Goal: Answer question/provide support

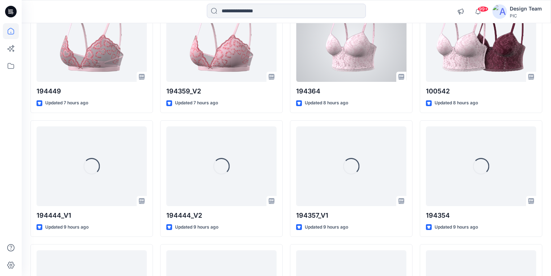
scroll to position [770, 0]
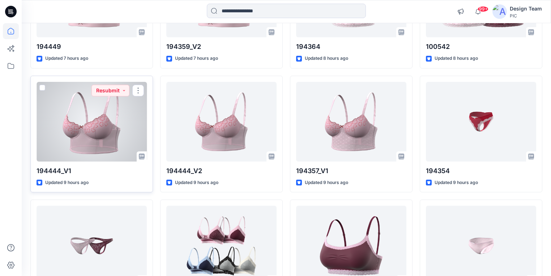
click at [80, 149] on div at bounding box center [92, 122] width 110 height 80
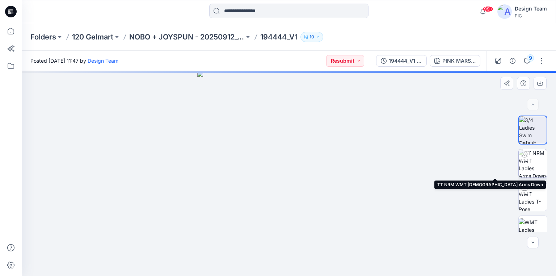
click at [532, 165] on img at bounding box center [532, 163] width 28 height 28
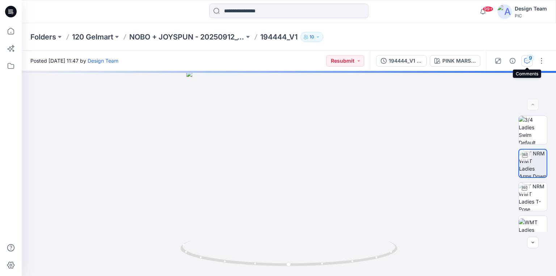
click at [527, 62] on icon "button" at bounding box center [527, 61] width 6 height 6
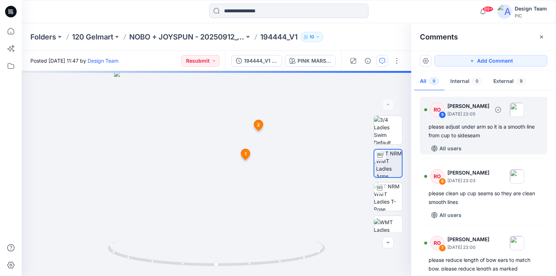
click at [459, 135] on div "please adjust under arm so it is a smooth line from cup to sideseam" at bounding box center [483, 130] width 110 height 17
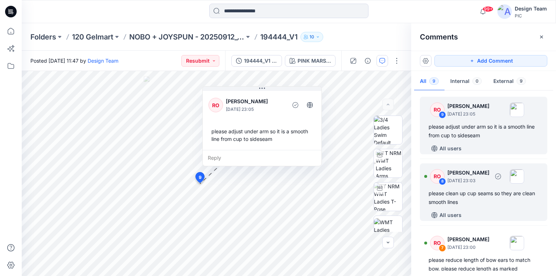
click at [462, 200] on div "please clean up cup seams so they are clean smooth lines" at bounding box center [483, 197] width 110 height 17
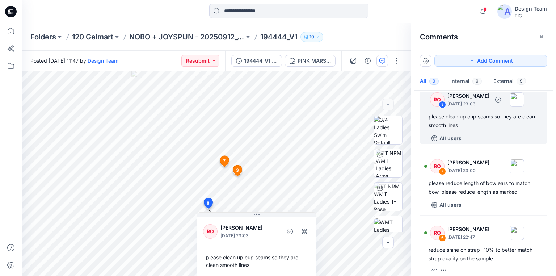
scroll to position [87, 0]
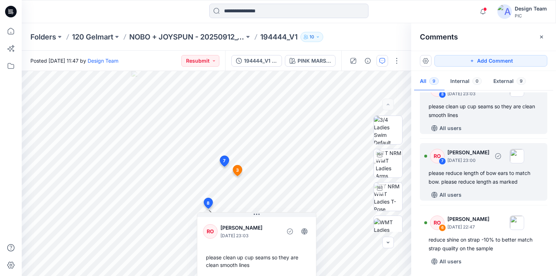
click at [460, 178] on div "please reduce length of bow ears to match bow. please reduce length as marked" at bounding box center [483, 177] width 110 height 17
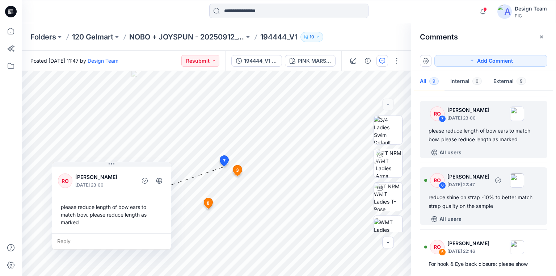
scroll to position [145, 0]
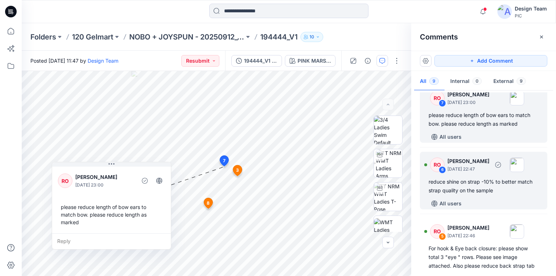
click at [455, 190] on div "reduce shine on strap -10% to better match strap quality on the sample" at bounding box center [483, 185] width 110 height 17
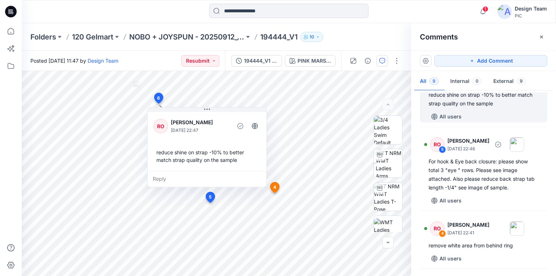
scroll to position [260, 0]
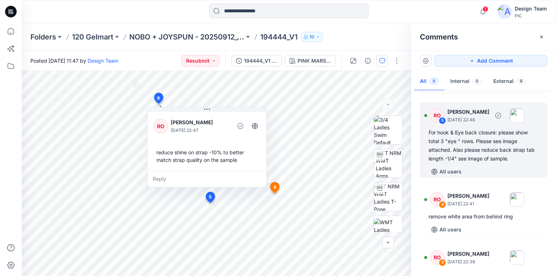
click at [450, 158] on div "For hook & Eye back closure: please show total 3 "eye " rows. Please see image …" at bounding box center [483, 145] width 110 height 35
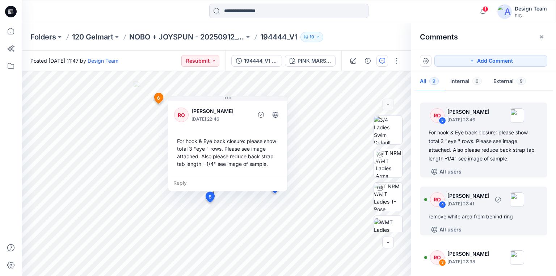
scroll to position [289, 0]
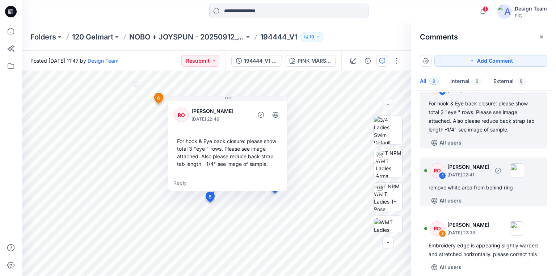
click at [454, 185] on div "remove white area from behind ring" at bounding box center [483, 187] width 110 height 9
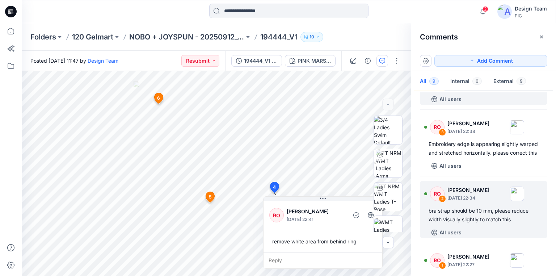
scroll to position [405, 0]
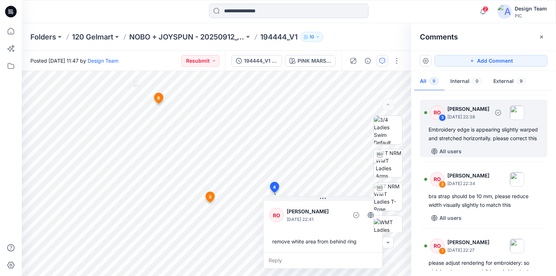
click at [446, 140] on div "Embroidery edge is appearing slightly warped and stretched horizontally. please…" at bounding box center [483, 133] width 110 height 17
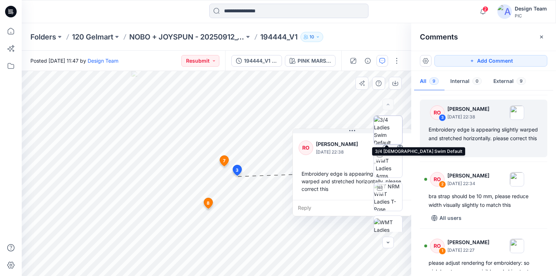
drag, startPoint x: 326, startPoint y: 131, endPoint x: 380, endPoint y: 131, distance: 53.9
click at [380, 131] on div "PINK MARSHMALLOW Loading... Material Properties Loading... 10 3 RO [PERSON_NAME…" at bounding box center [216, 173] width 389 height 205
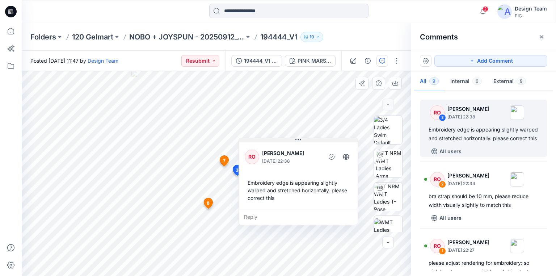
drag, startPoint x: 342, startPoint y: 131, endPoint x: 279, endPoint y: 140, distance: 62.9
click at [279, 140] on button at bounding box center [298, 140] width 119 height 4
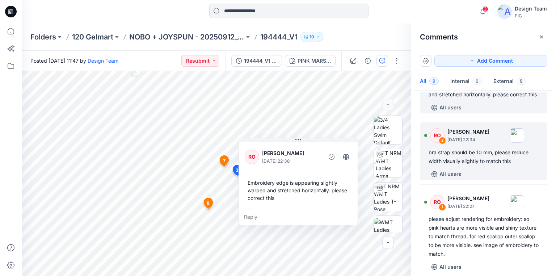
scroll to position [463, 0]
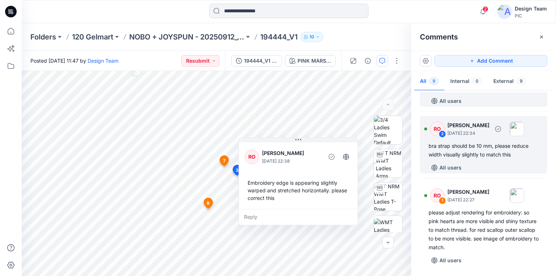
click at [471, 158] on div "bra strap should be 10 mm, please reduce width visually slightly to match this" at bounding box center [483, 149] width 110 height 17
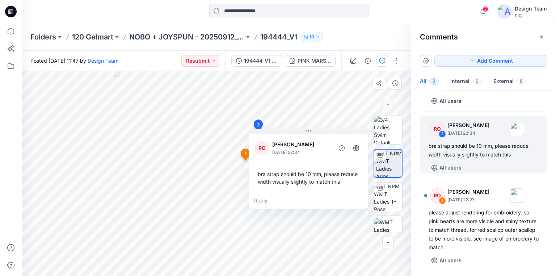
drag, startPoint x: 287, startPoint y: 138, endPoint x: 287, endPoint y: 132, distance: 5.8
click at [287, 132] on button at bounding box center [308, 131] width 119 height 4
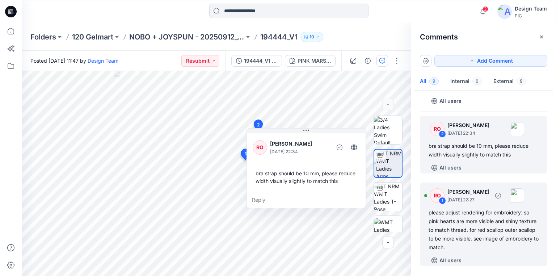
click at [472, 229] on div "please adjust rendering for embroidery: so pink hearts are more visible and shi…" at bounding box center [483, 229] width 110 height 43
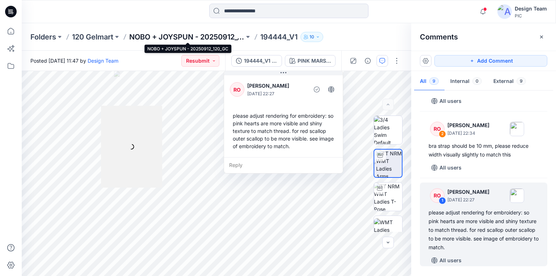
click at [223, 35] on p "NOBO + JOYSPUN - 20250912_120_GC" at bounding box center [186, 37] width 115 height 10
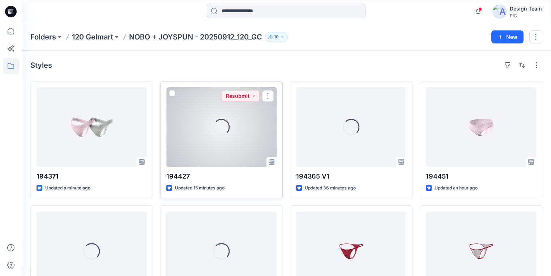
click at [199, 133] on div "Loading..." at bounding box center [221, 127] width 110 height 80
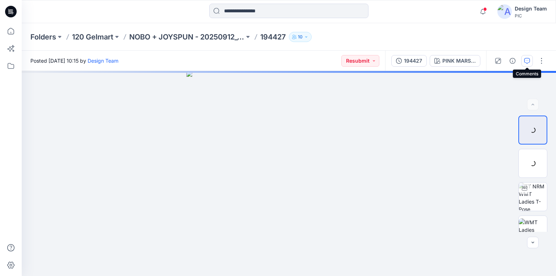
click at [526, 60] on icon "button" at bounding box center [527, 60] width 3 height 0
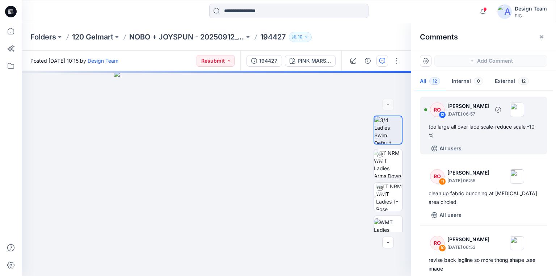
click at [467, 126] on div "too large all over lace scale-reduce scale -10 %" at bounding box center [483, 130] width 110 height 17
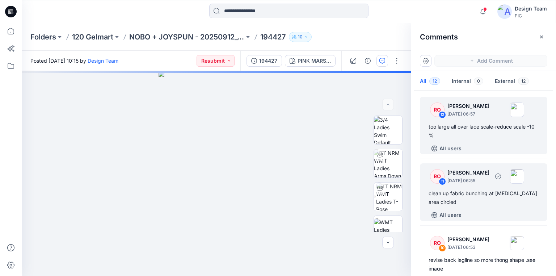
click at [464, 194] on div "clean up fabric bunching at [MEDICAL_DATA] area circled" at bounding box center [483, 197] width 110 height 17
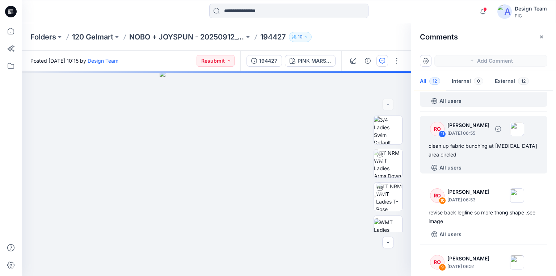
scroll to position [58, 0]
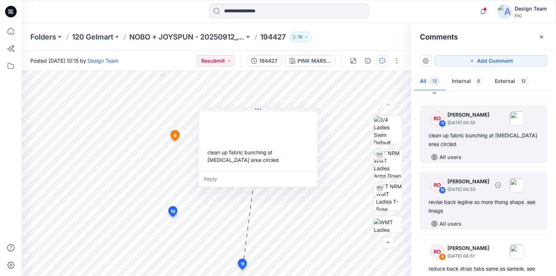
click at [444, 202] on div "revise back legline so more thong shape .see image" at bounding box center [483, 206] width 110 height 17
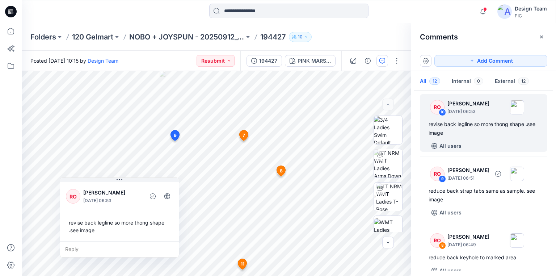
scroll to position [145, 0]
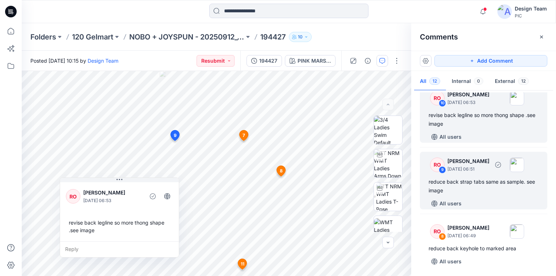
click at [455, 182] on div "reduce back strap tabs same as sample. see image" at bounding box center [483, 185] width 110 height 17
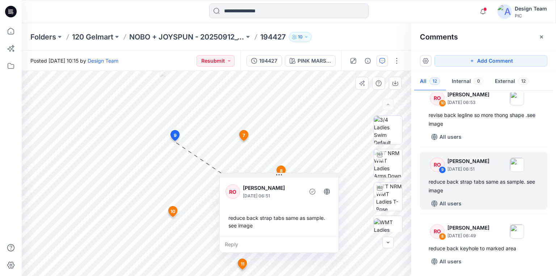
drag, startPoint x: 199, startPoint y: 145, endPoint x: 252, endPoint y: 171, distance: 58.3
click at [252, 173] on button at bounding box center [279, 175] width 119 height 4
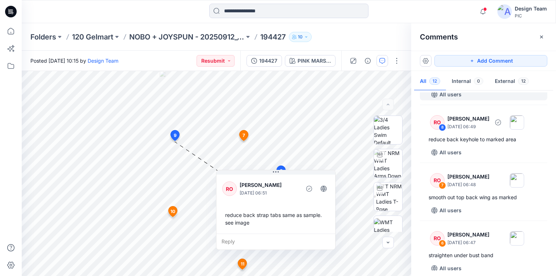
scroll to position [260, 0]
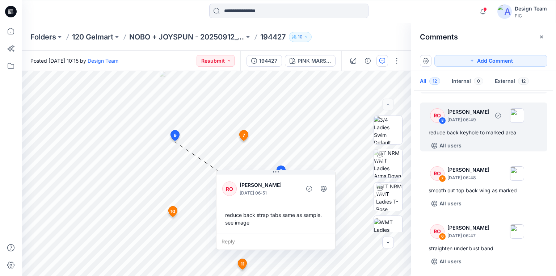
click at [449, 125] on div "RO 8 [PERSON_NAME] [DATE] 06:49 reduce back keyhole to marked area All users" at bounding box center [483, 126] width 127 height 49
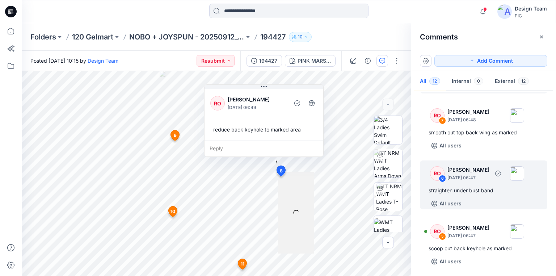
scroll to position [347, 0]
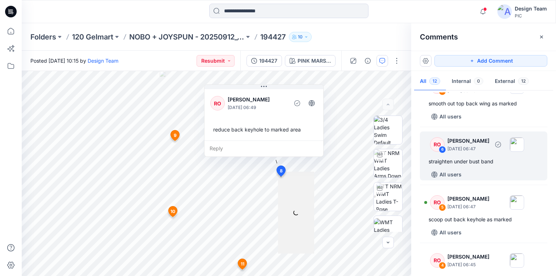
click at [455, 162] on div "straighten under bust band" at bounding box center [483, 161] width 110 height 9
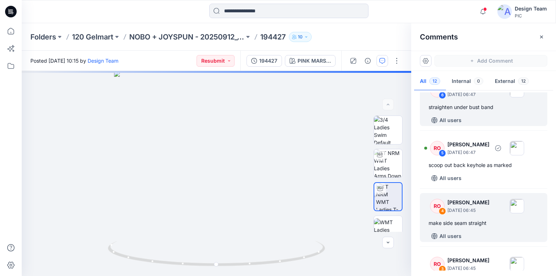
scroll to position [405, 0]
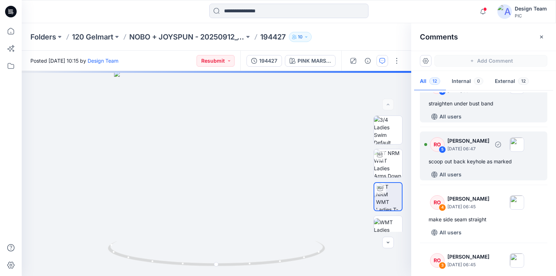
click at [465, 162] on div "scoop out back keyhole as marked" at bounding box center [483, 161] width 110 height 9
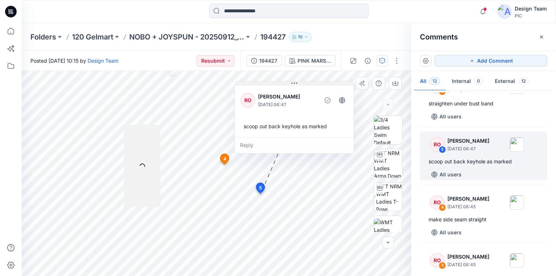
drag, startPoint x: 234, startPoint y: 95, endPoint x: 282, endPoint y: 81, distance: 50.5
click at [282, 81] on button at bounding box center [294, 83] width 119 height 4
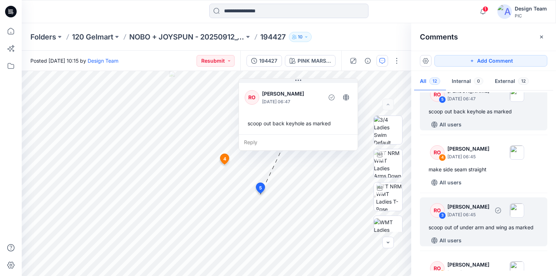
scroll to position [463, 0]
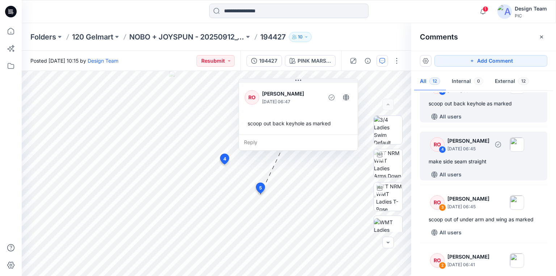
click at [445, 162] on div "make side seam straight" at bounding box center [483, 161] width 110 height 9
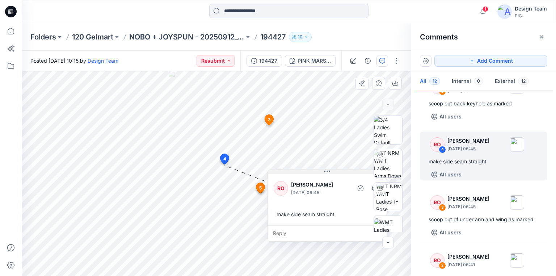
drag, startPoint x: 247, startPoint y: 170, endPoint x: 302, endPoint y: 171, distance: 54.3
click at [302, 171] on button at bounding box center [327, 171] width 119 height 4
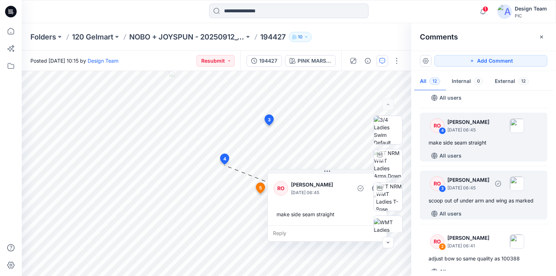
scroll to position [492, 0]
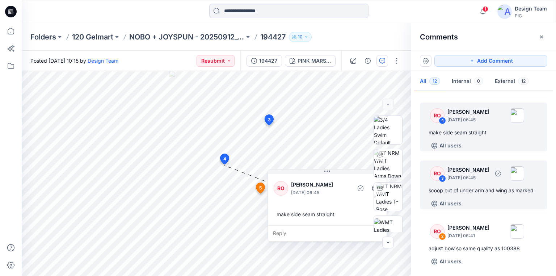
click at [458, 191] on div "scoop out of under arm and wing as marked" at bounding box center [483, 190] width 110 height 9
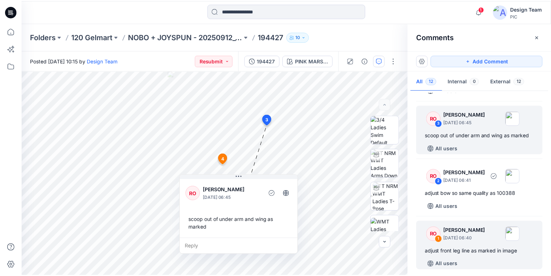
scroll to position [550, 0]
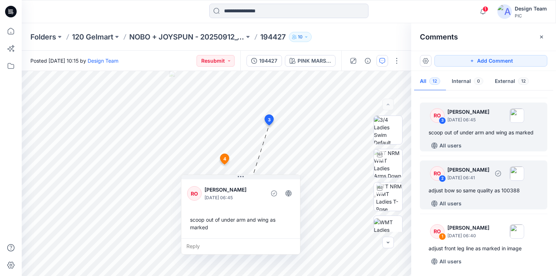
click at [459, 191] on div "adjust bow so same quality as 100388" at bounding box center [483, 190] width 110 height 9
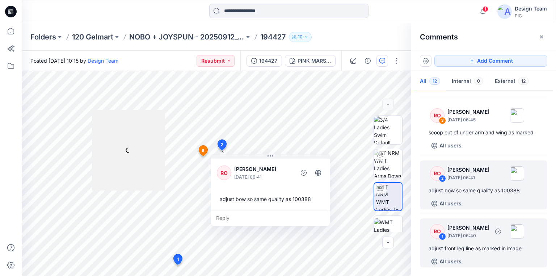
click at [463, 250] on div "adjust front leg line as marked in image" at bounding box center [483, 248] width 110 height 9
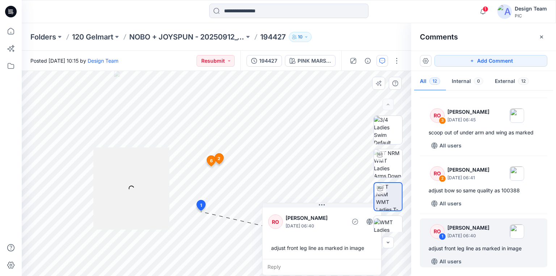
click at [333, 200] on div "13 1 RO [PERSON_NAME] [DATE] 06:40 adjust front leg line as marked in image Rep…" at bounding box center [216, 173] width 389 height 205
click at [8, 9] on icon at bounding box center [11, 12] width 12 height 12
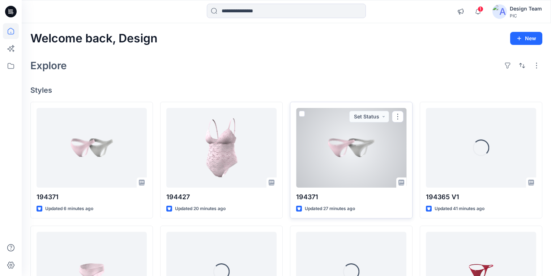
click at [342, 175] on div at bounding box center [351, 148] width 110 height 80
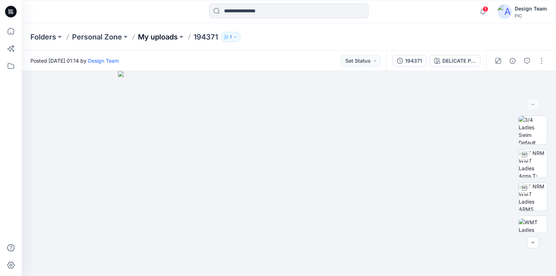
click at [156, 38] on p "My uploads" at bounding box center [158, 37] width 40 height 10
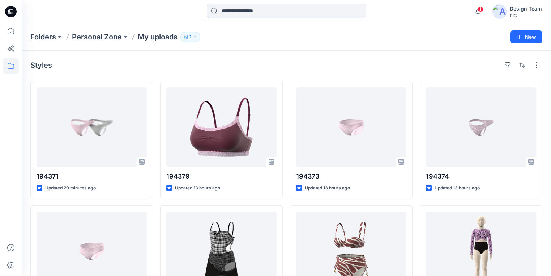
click at [10, 10] on icon at bounding box center [11, 12] width 12 height 12
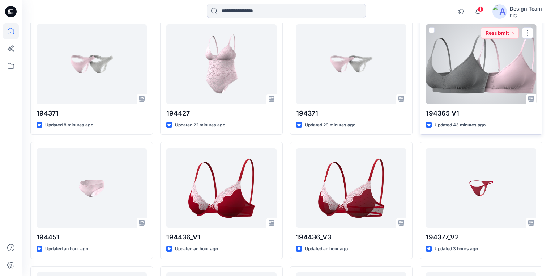
scroll to position [87, 0]
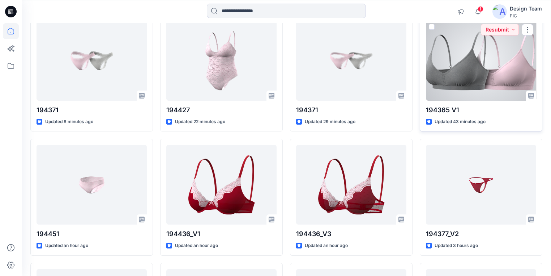
click at [469, 82] on div at bounding box center [481, 61] width 110 height 80
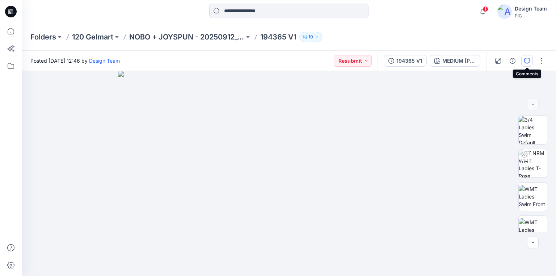
click at [524, 62] on icon "button" at bounding box center [527, 61] width 6 height 6
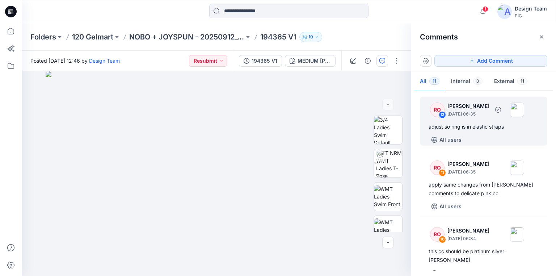
click at [466, 127] on div "adjust so ring is in elastic straps" at bounding box center [483, 126] width 110 height 9
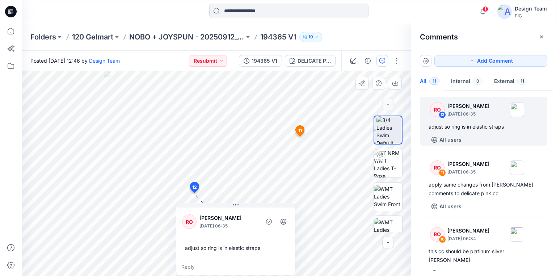
click at [239, 199] on div "13 11 RO [PERSON_NAME] [DATE] 06:35 apply same changes from [PERSON_NAME] comme…" at bounding box center [216, 173] width 389 height 205
click at [187, 249] on div "adjust so ring is in elastic straps" at bounding box center [235, 247] width 107 height 13
click at [261, 247] on div "adjust so ring is in elastic straps" at bounding box center [235, 247] width 107 height 13
copy div "adjust so ring is in elastic straps Reply Layer 1"
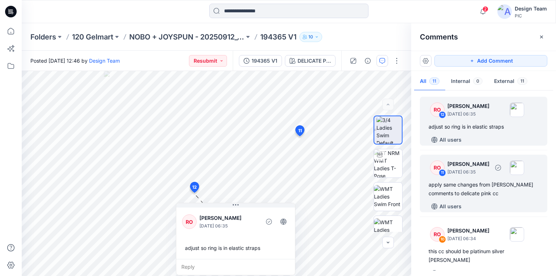
click at [445, 190] on div "apply same changes from [PERSON_NAME] comments to delicate pink cc" at bounding box center [483, 188] width 110 height 17
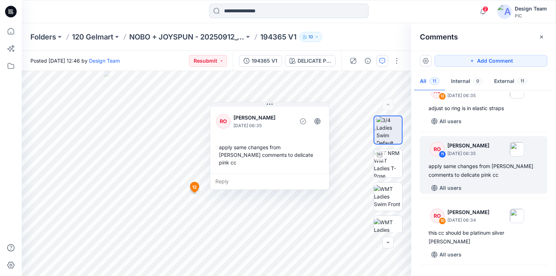
scroll to position [58, 0]
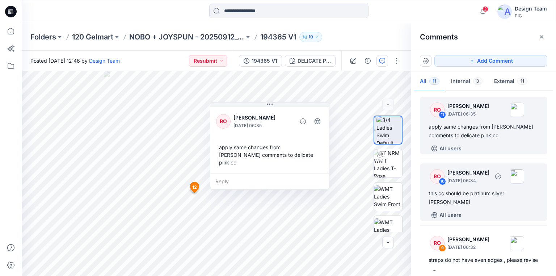
click at [449, 194] on div "this cc should be platinum silver [PERSON_NAME]" at bounding box center [483, 197] width 110 height 17
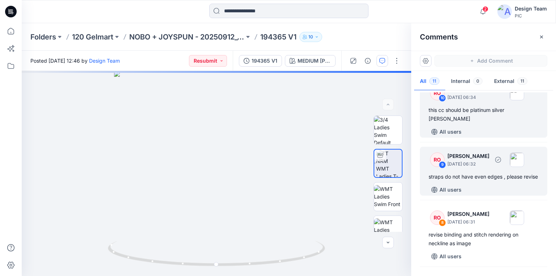
scroll to position [145, 0]
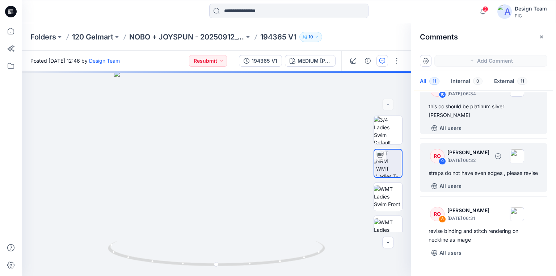
click at [456, 175] on div "straps do not have even edges , please revise" at bounding box center [483, 173] width 110 height 9
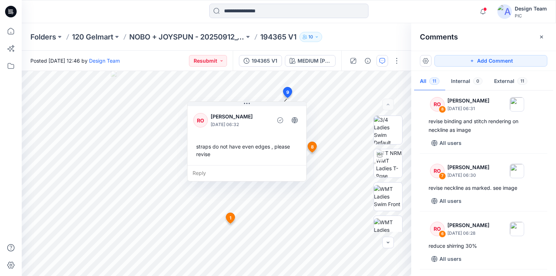
scroll to position [260, 0]
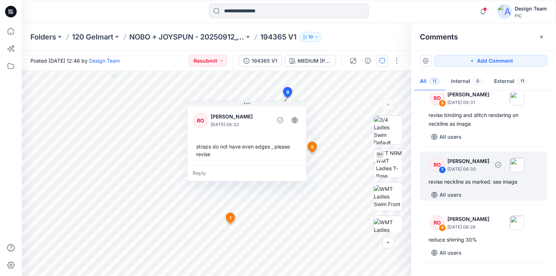
click at [447, 186] on div "revise neckline as marked. see image" at bounding box center [483, 181] width 110 height 9
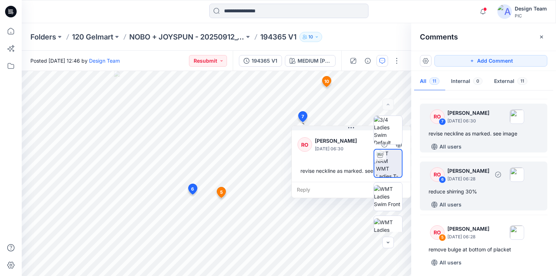
scroll to position [318, 0]
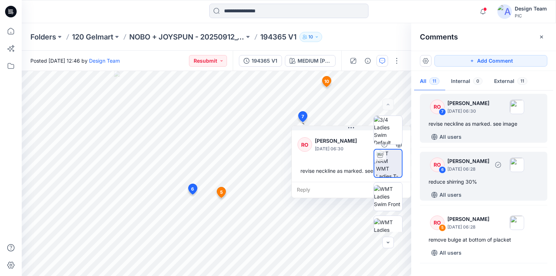
click at [454, 186] on div "reduce shirring 30%" at bounding box center [483, 181] width 110 height 9
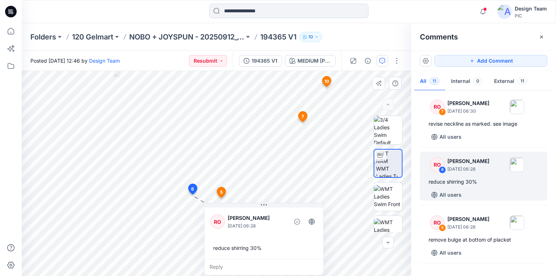
drag, startPoint x: 249, startPoint y: 200, endPoint x: 270, endPoint y: 233, distance: 39.0
click at [270, 233] on div "RO [PERSON_NAME] [DATE] 06:28 reduce shirring 30% Reply" at bounding box center [263, 239] width 119 height 72
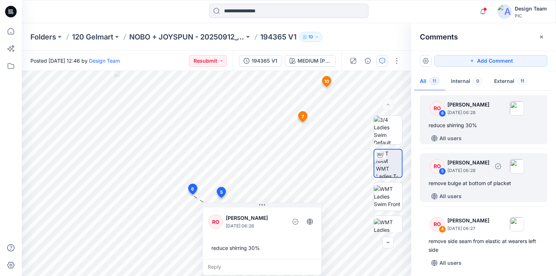
scroll to position [376, 0]
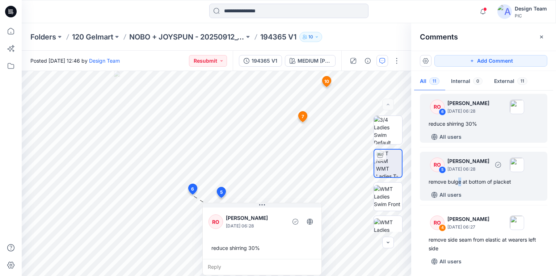
click at [459, 186] on div "remove bulge at bottom of placket" at bounding box center [483, 181] width 110 height 9
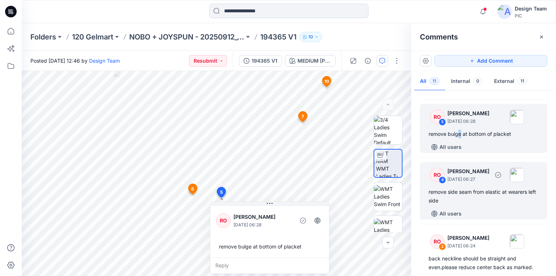
scroll to position [434, 0]
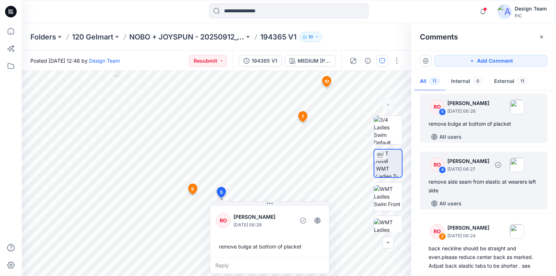
click at [464, 195] on div "remove side seam from elastic at wearers left side" at bounding box center [483, 185] width 110 height 17
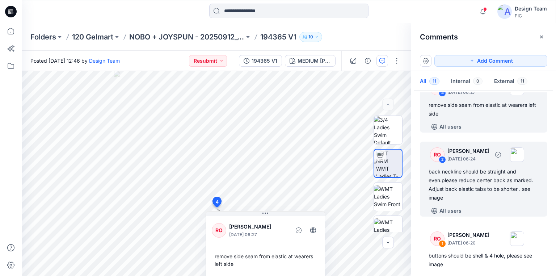
scroll to position [521, 0]
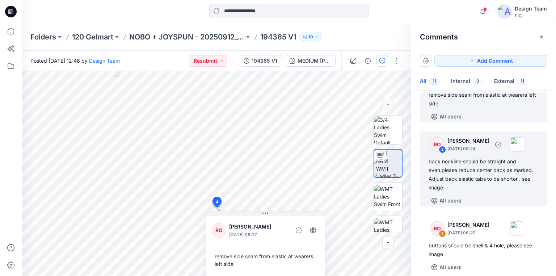
click at [480, 190] on div "back neckline should be straight and even.please reduce center back as marked. …" at bounding box center [483, 174] width 110 height 35
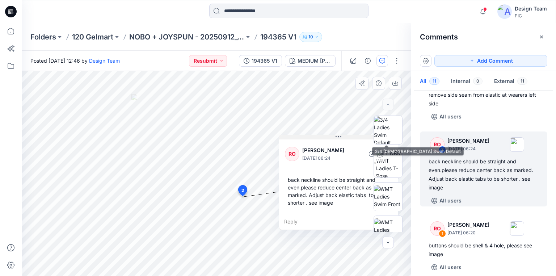
drag, startPoint x: 316, startPoint y: 130, endPoint x: 323, endPoint y: 138, distance: 10.5
click at [323, 138] on button at bounding box center [338, 137] width 119 height 4
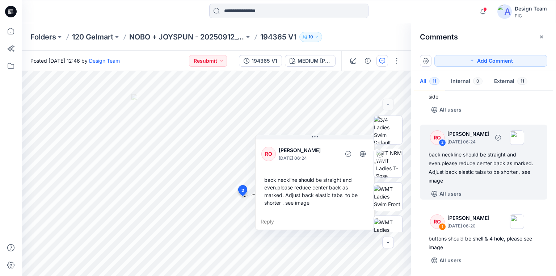
scroll to position [535, 0]
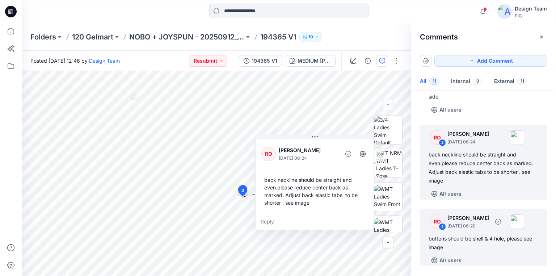
click at [463, 239] on div "buttons should be shell & 4 hole, please see image" at bounding box center [483, 242] width 110 height 17
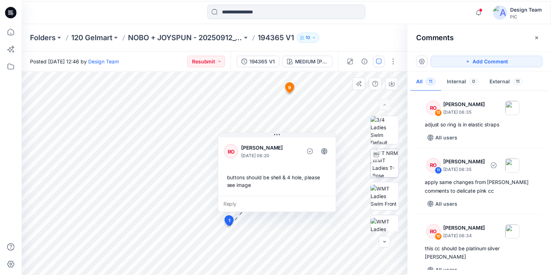
scroll to position [0, 0]
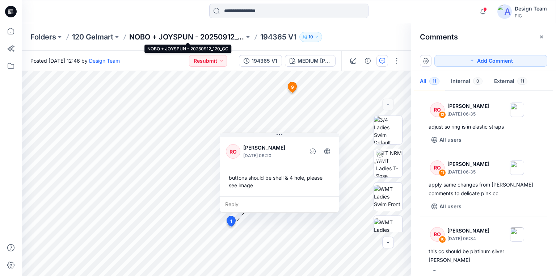
click at [152, 36] on p "NOBO + JOYSPUN - 20250912_120_GC" at bounding box center [186, 37] width 115 height 10
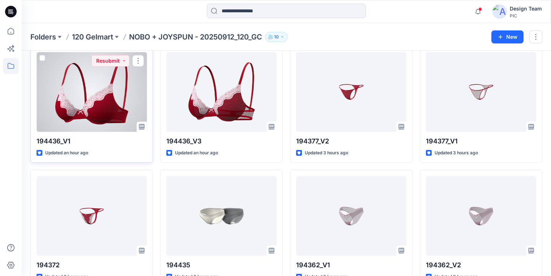
scroll to position [174, 0]
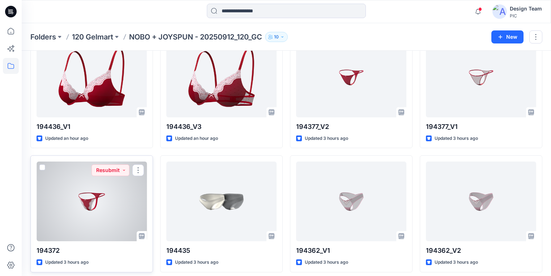
click at [131, 200] on div at bounding box center [92, 201] width 110 height 80
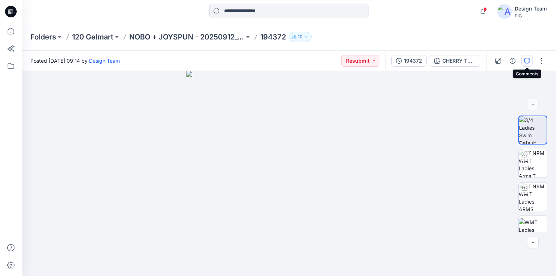
click at [527, 60] on icon "button" at bounding box center [527, 61] width 6 height 6
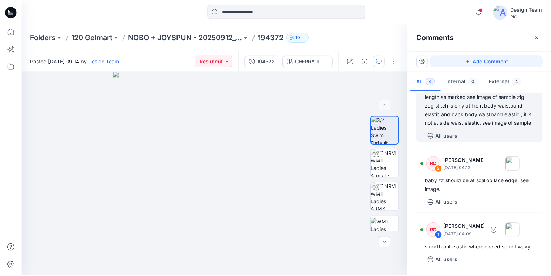
scroll to position [122, 0]
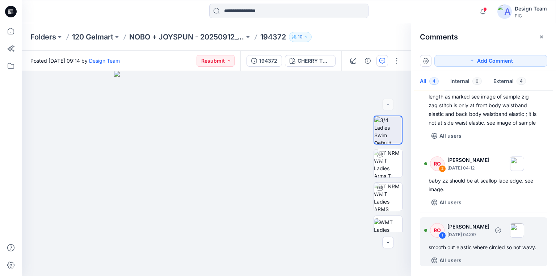
click at [469, 243] on div "smooth out elastic where circled so not wavy." at bounding box center [483, 247] width 110 height 9
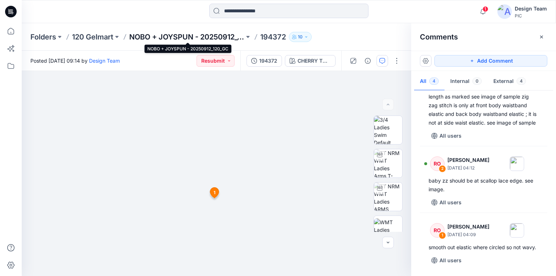
click at [164, 38] on p "NOBO + JOYSPUN - 20250912_120_GC" at bounding box center [186, 37] width 115 height 10
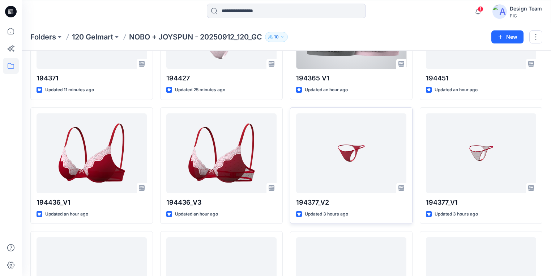
scroll to position [116, 0]
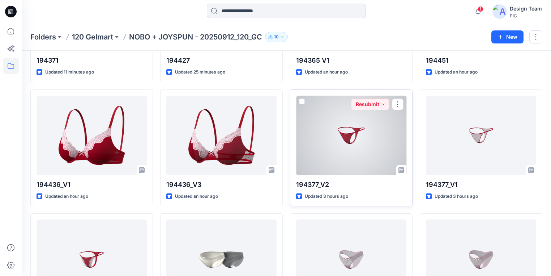
click at [356, 148] on div at bounding box center [351, 136] width 110 height 80
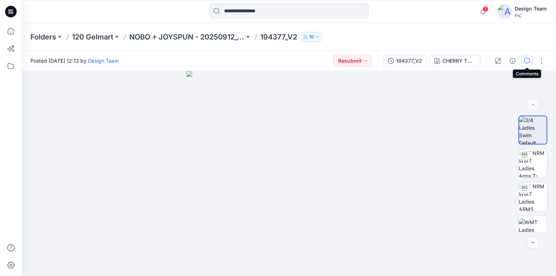
click at [525, 60] on icon "button" at bounding box center [527, 61] width 6 height 6
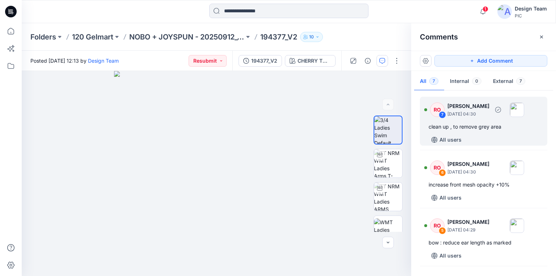
click at [483, 127] on div "clean up , to remove grey area" at bounding box center [483, 126] width 110 height 9
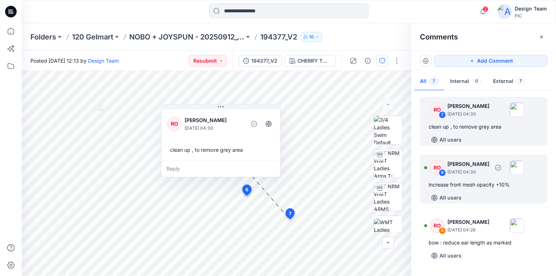
click at [471, 184] on div "increase front mesh opacity +10%" at bounding box center [483, 184] width 110 height 9
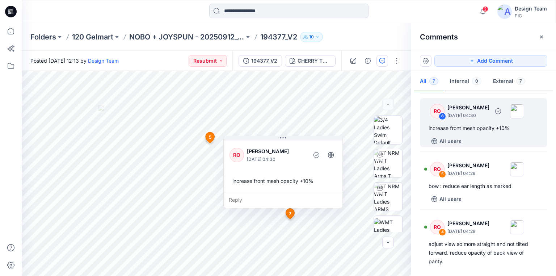
scroll to position [58, 0]
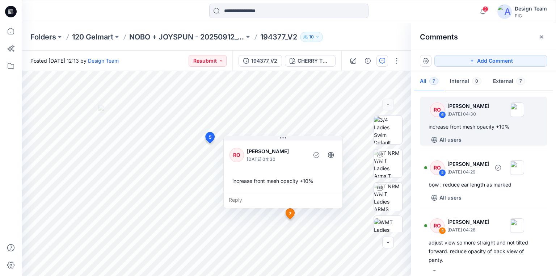
click at [468, 182] on div "bow : reduce ear length as marked" at bounding box center [483, 184] width 110 height 9
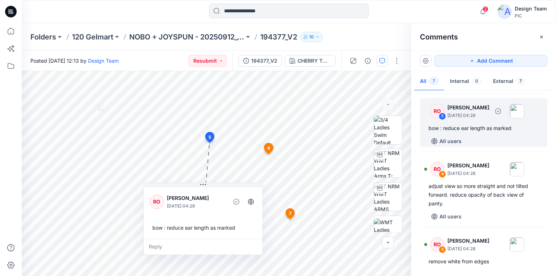
scroll to position [116, 0]
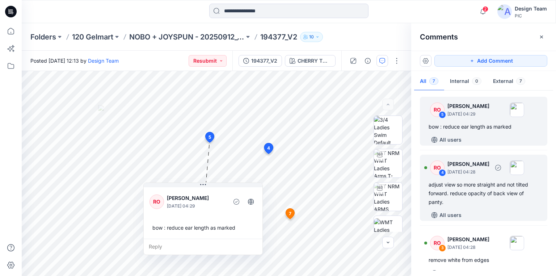
click at [468, 182] on div "adjust view so more straight and not tilted forward. reduce opacity of back vie…" at bounding box center [483, 193] width 110 height 26
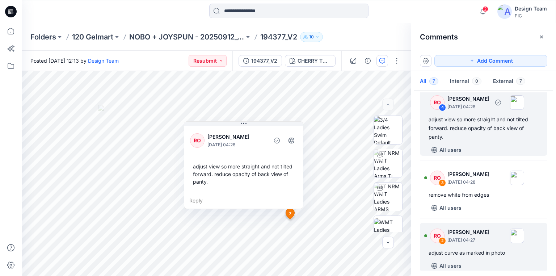
scroll to position [203, 0]
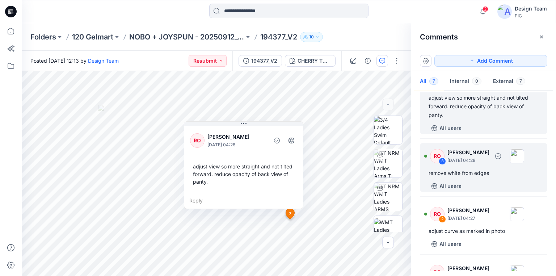
click at [453, 174] on div "remove white from edges" at bounding box center [483, 173] width 110 height 9
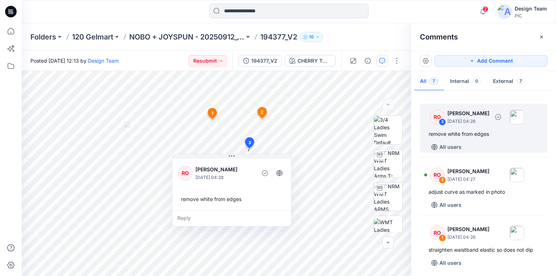
scroll to position [243, 0]
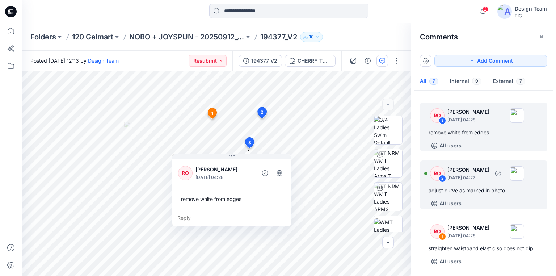
click at [465, 190] on div "adjust curve as marked in photo" at bounding box center [483, 190] width 110 height 9
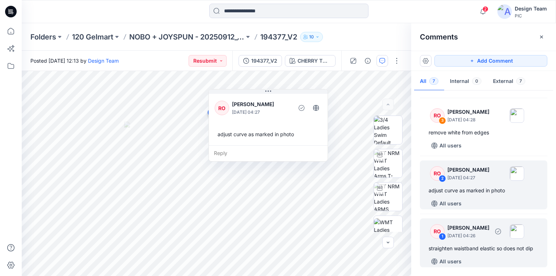
click at [475, 245] on div "straighten waistband elastic so does not dip" at bounding box center [483, 248] width 110 height 9
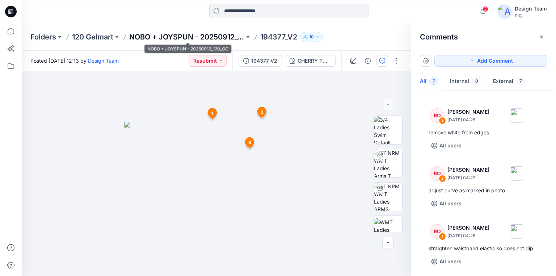
click at [214, 38] on p "NOBO + JOYSPUN - 20250912_120_GC" at bounding box center [186, 37] width 115 height 10
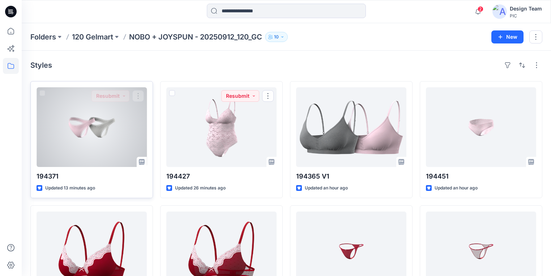
click at [120, 132] on div at bounding box center [92, 127] width 110 height 80
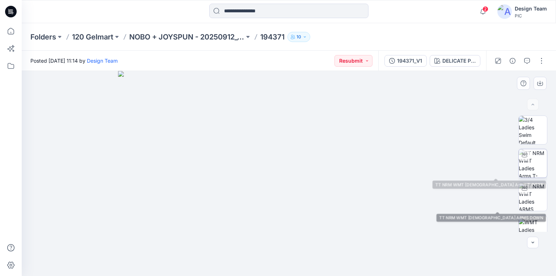
click at [529, 173] on img at bounding box center [532, 163] width 28 height 28
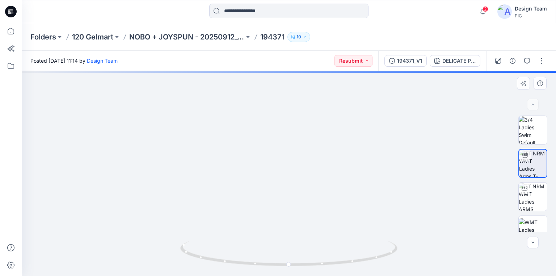
drag, startPoint x: 280, startPoint y: 213, endPoint x: 312, endPoint y: 126, distance: 92.8
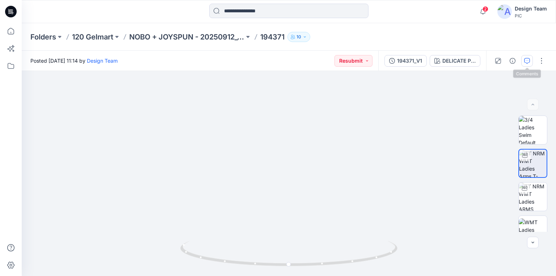
click at [526, 66] on button "button" at bounding box center [527, 61] width 12 height 12
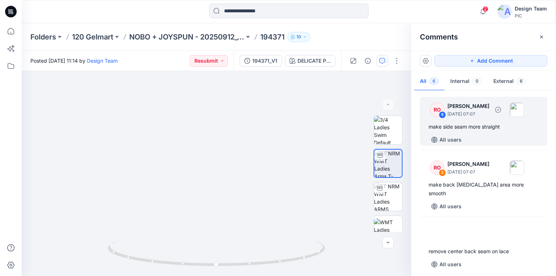
click at [465, 130] on div "make side seam more straight" at bounding box center [483, 126] width 110 height 9
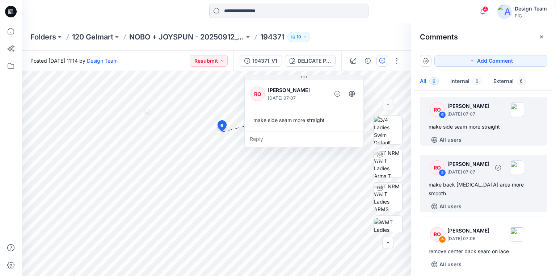
click at [475, 185] on div "make back [MEDICAL_DATA] area more smooth" at bounding box center [483, 188] width 110 height 17
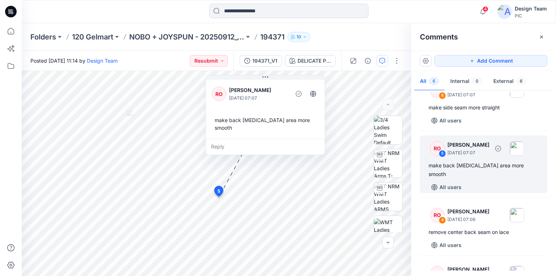
scroll to position [29, 0]
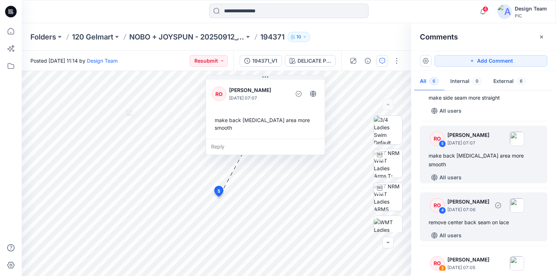
click at [458, 218] on div "remove center back seam on lace" at bounding box center [483, 222] width 110 height 9
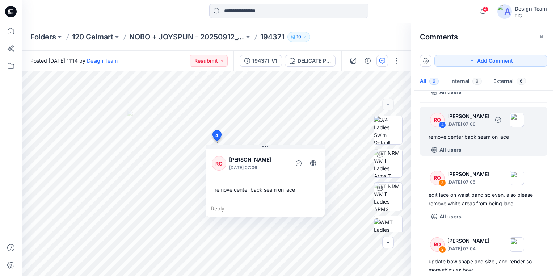
scroll to position [116, 0]
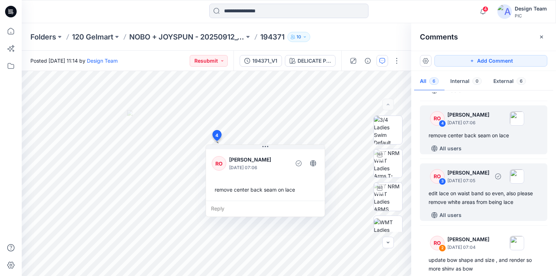
click at [455, 191] on div "edit lace on waist band so even, also please remove white areas from being lace" at bounding box center [483, 197] width 110 height 17
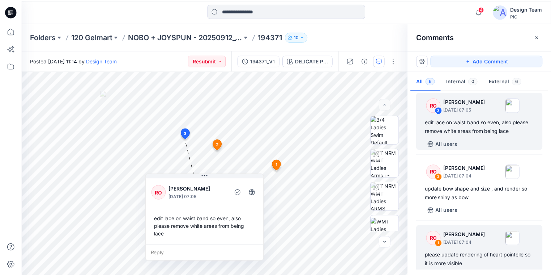
scroll to position [194, 0]
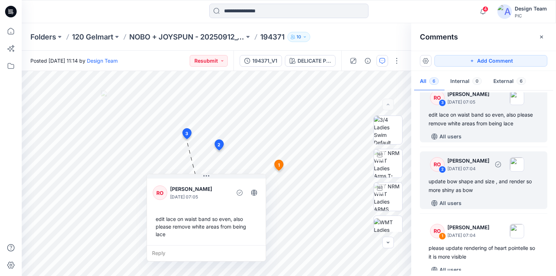
click at [455, 177] on div "update bow shape and size , and render so more shiny as bow" at bounding box center [483, 185] width 110 height 17
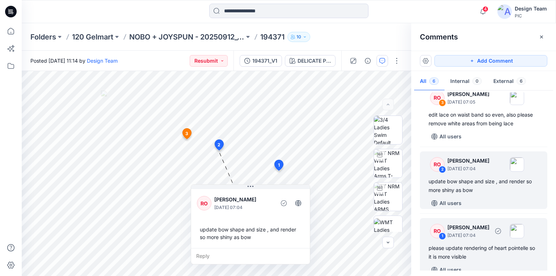
click at [457, 243] on div "please update rendering of heart pointelle so it is more visible" at bounding box center [483, 251] width 110 height 17
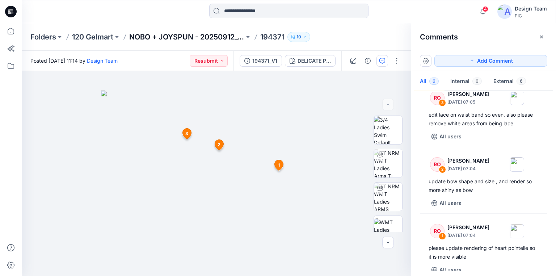
click at [205, 37] on p "NOBO + JOYSPUN - 20250912_120_GC" at bounding box center [186, 37] width 115 height 10
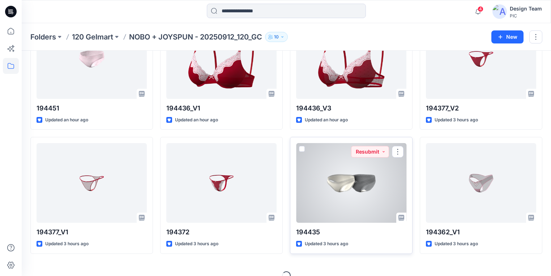
scroll to position [204, 0]
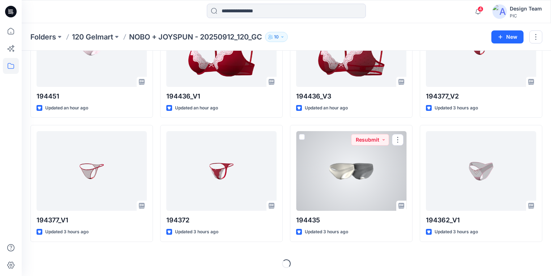
click at [356, 184] on div at bounding box center [351, 171] width 110 height 80
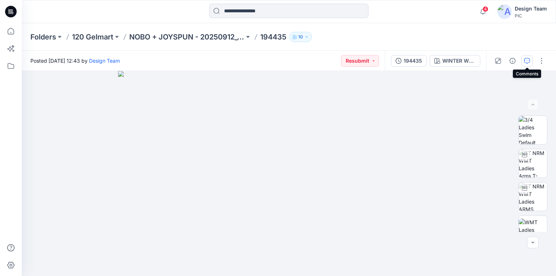
click at [526, 62] on icon "button" at bounding box center [527, 61] width 6 height 6
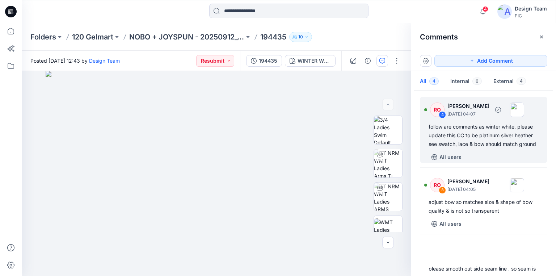
click at [462, 131] on div "follow are comments as winter white. please update this CC to be platinum silve…" at bounding box center [483, 135] width 110 height 26
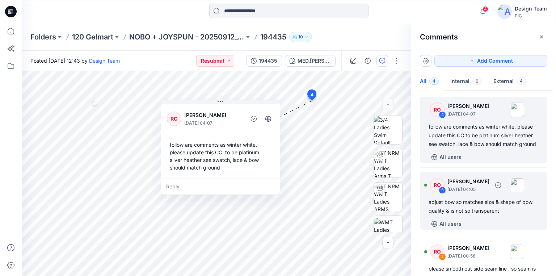
click at [464, 215] on div "adjust bow so matches size & shape of bow quality & is not so transparent" at bounding box center [483, 206] width 110 height 17
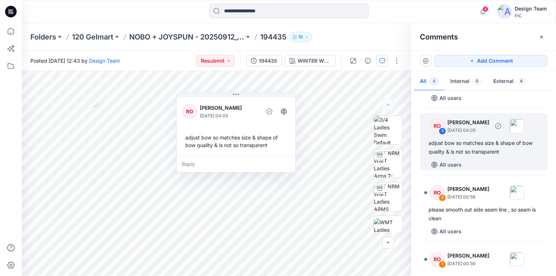
scroll to position [87, 0]
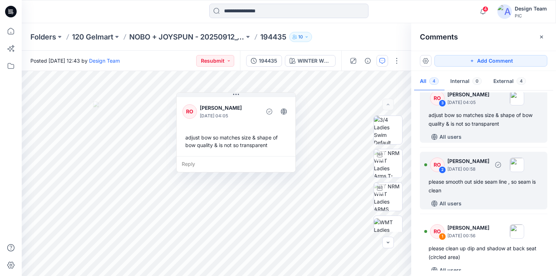
click at [453, 193] on div "please smooth out side seam line , so seam is clean" at bounding box center [483, 185] width 110 height 17
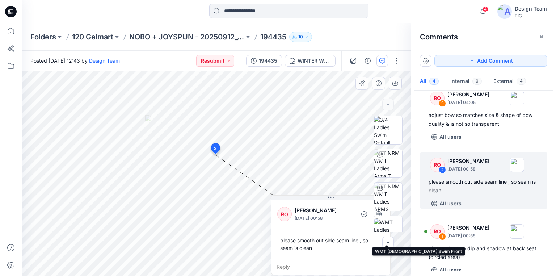
drag, startPoint x: 310, startPoint y: 183, endPoint x: 391, endPoint y: 213, distance: 86.9
click at [391, 213] on div "BW WINTER WHITE Loading... Material Properties Loading... 5 2 RO [PERSON_NAME] …" at bounding box center [216, 173] width 389 height 205
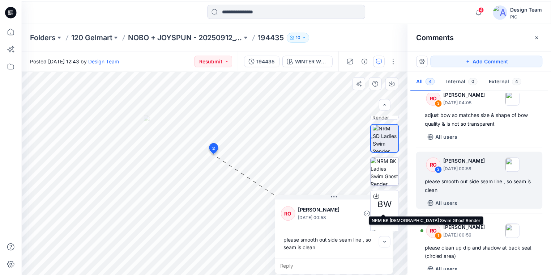
scroll to position [187, 0]
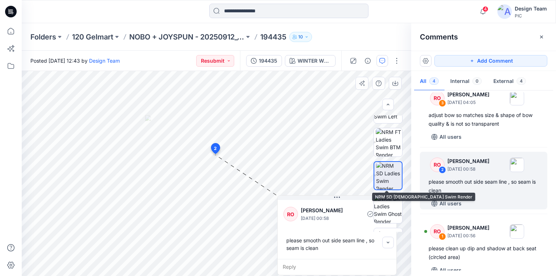
click at [387, 169] on img at bounding box center [389, 175] width 26 height 27
click at [542, 37] on icon "button" at bounding box center [541, 36] width 3 height 3
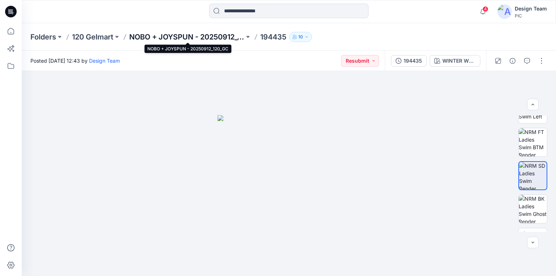
click at [175, 36] on p "NOBO + JOYSPUN - 20250912_120_GC" at bounding box center [186, 37] width 115 height 10
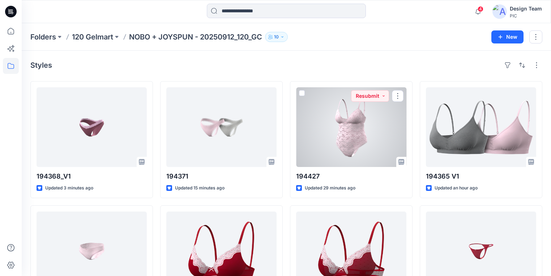
click at [364, 141] on div at bounding box center [351, 127] width 110 height 80
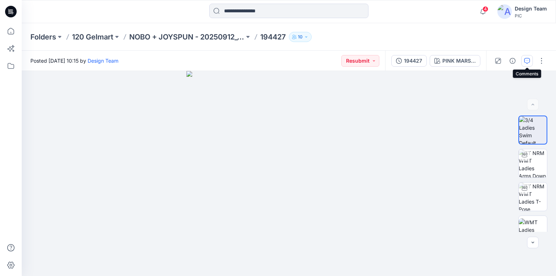
click at [529, 62] on icon "button" at bounding box center [527, 61] width 6 height 6
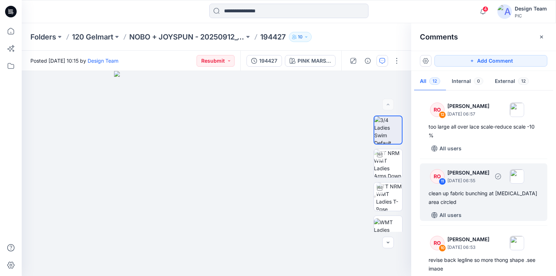
click at [466, 200] on div "clean up fabric bunching at [MEDICAL_DATA] area circled" at bounding box center [483, 197] width 110 height 17
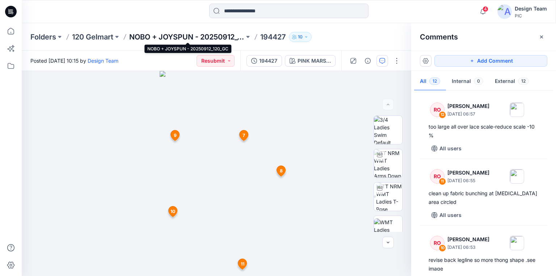
click at [169, 37] on p "NOBO + JOYSPUN - 20250912_120_GC" at bounding box center [186, 37] width 115 height 10
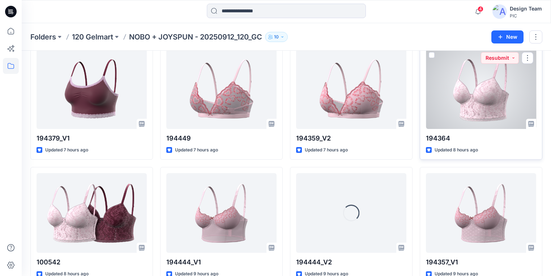
scroll to position [604, 0]
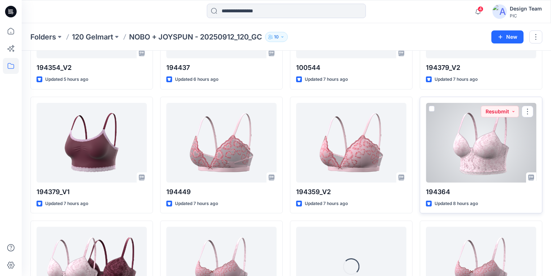
click at [467, 125] on div at bounding box center [481, 143] width 110 height 80
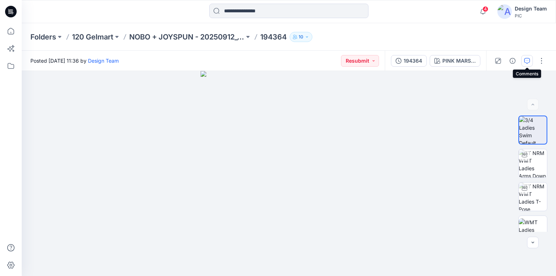
click at [528, 62] on icon "button" at bounding box center [527, 61] width 6 height 6
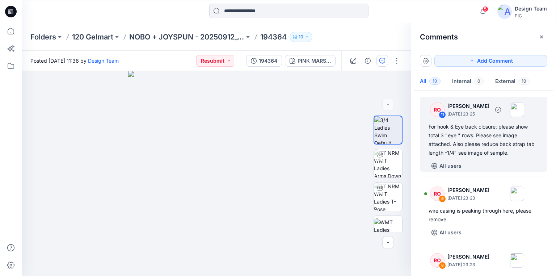
click at [452, 140] on div "For hook & Eye back closure: please show total 3 "eye " rows. Please see image …" at bounding box center [483, 139] width 110 height 35
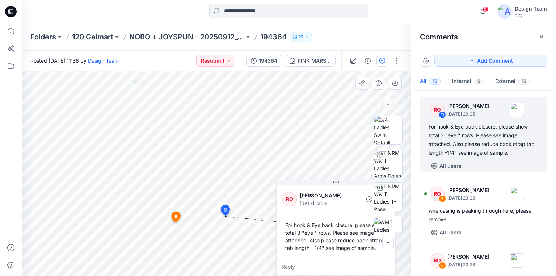
drag, startPoint x: 236, startPoint y: 221, endPoint x: 298, endPoint y: 218, distance: 62.3
click at [298, 218] on div "RO [PERSON_NAME] [DATE] 23:25 For hook & Eye back closure: please show total 3 …" at bounding box center [335, 227] width 119 height 95
